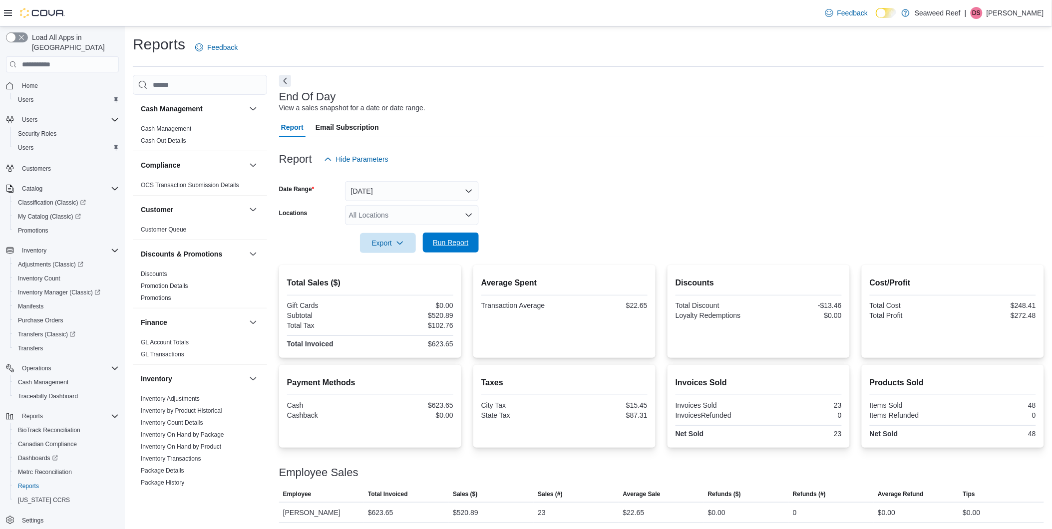
click at [447, 243] on span "Run Report" at bounding box center [451, 243] width 36 height 10
click at [453, 242] on span "Run Report" at bounding box center [451, 243] width 36 height 10
click at [463, 247] on span "Run Report" at bounding box center [451, 243] width 36 height 10
drag, startPoint x: 466, startPoint y: 245, endPoint x: 225, endPoint y: 197, distance: 246.4
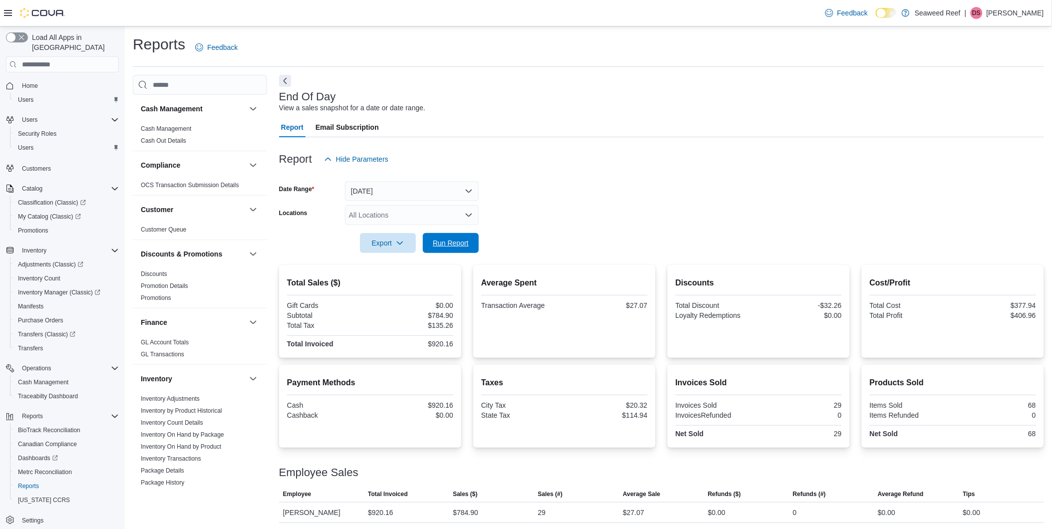
click at [466, 245] on span "Run Report" at bounding box center [451, 243] width 36 height 10
click at [469, 186] on button "Today" at bounding box center [412, 191] width 134 height 20
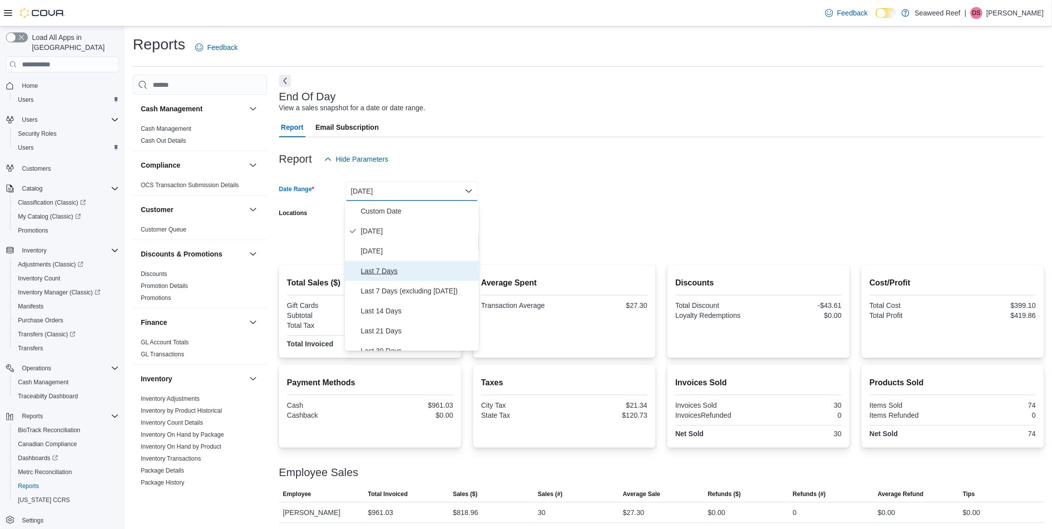
click at [398, 275] on span "Last 7 Days" at bounding box center [418, 271] width 114 height 12
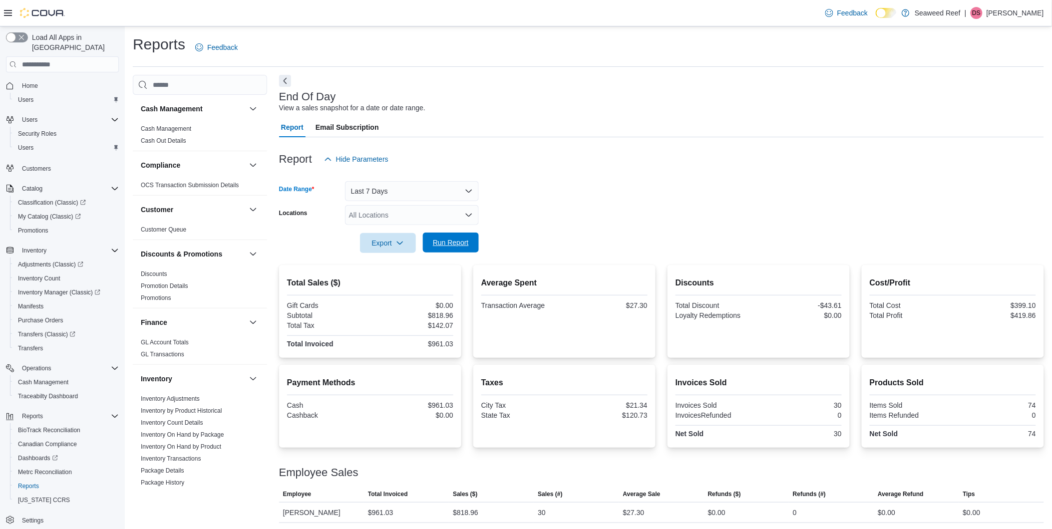
click at [440, 245] on span "Run Report" at bounding box center [451, 243] width 36 height 10
